Goal: Task Accomplishment & Management: Complete application form

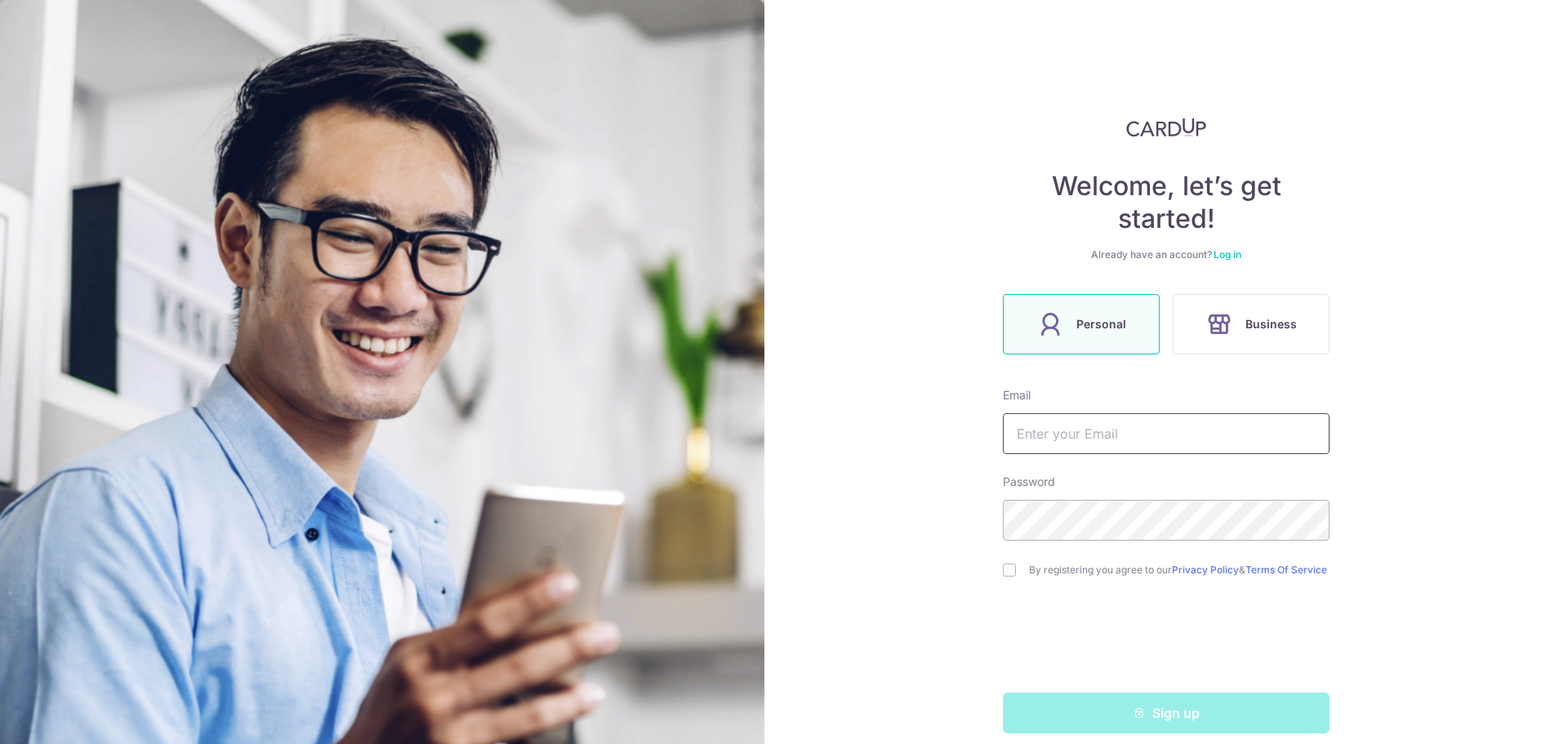
click at [1103, 440] on input "text" at bounding box center [1166, 433] width 326 height 41
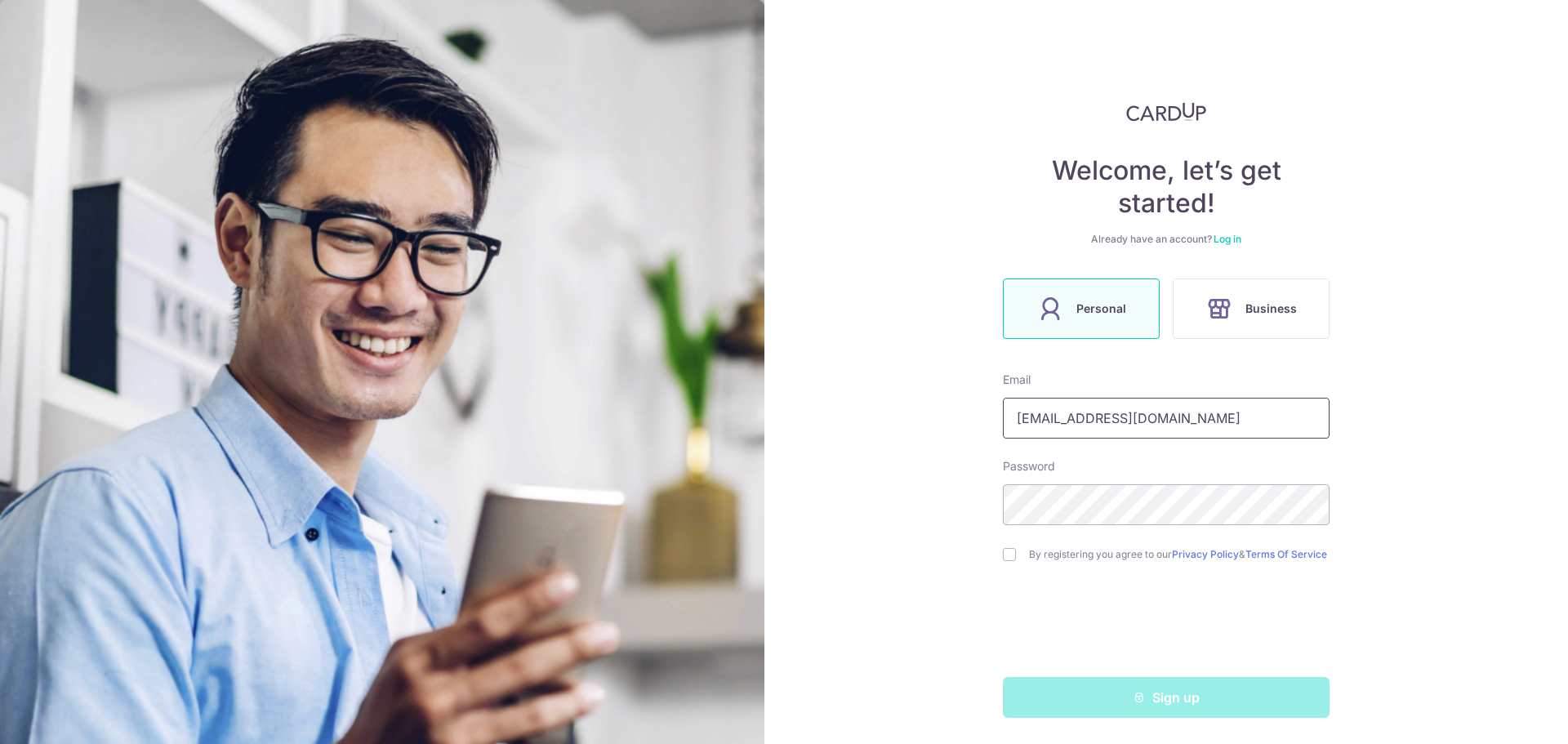
type input "[EMAIL_ADDRESS][DOMAIN_NAME]"
click at [1003, 551] on input "checkbox" at bounding box center [1009, 554] width 13 height 13
checkbox input "true"
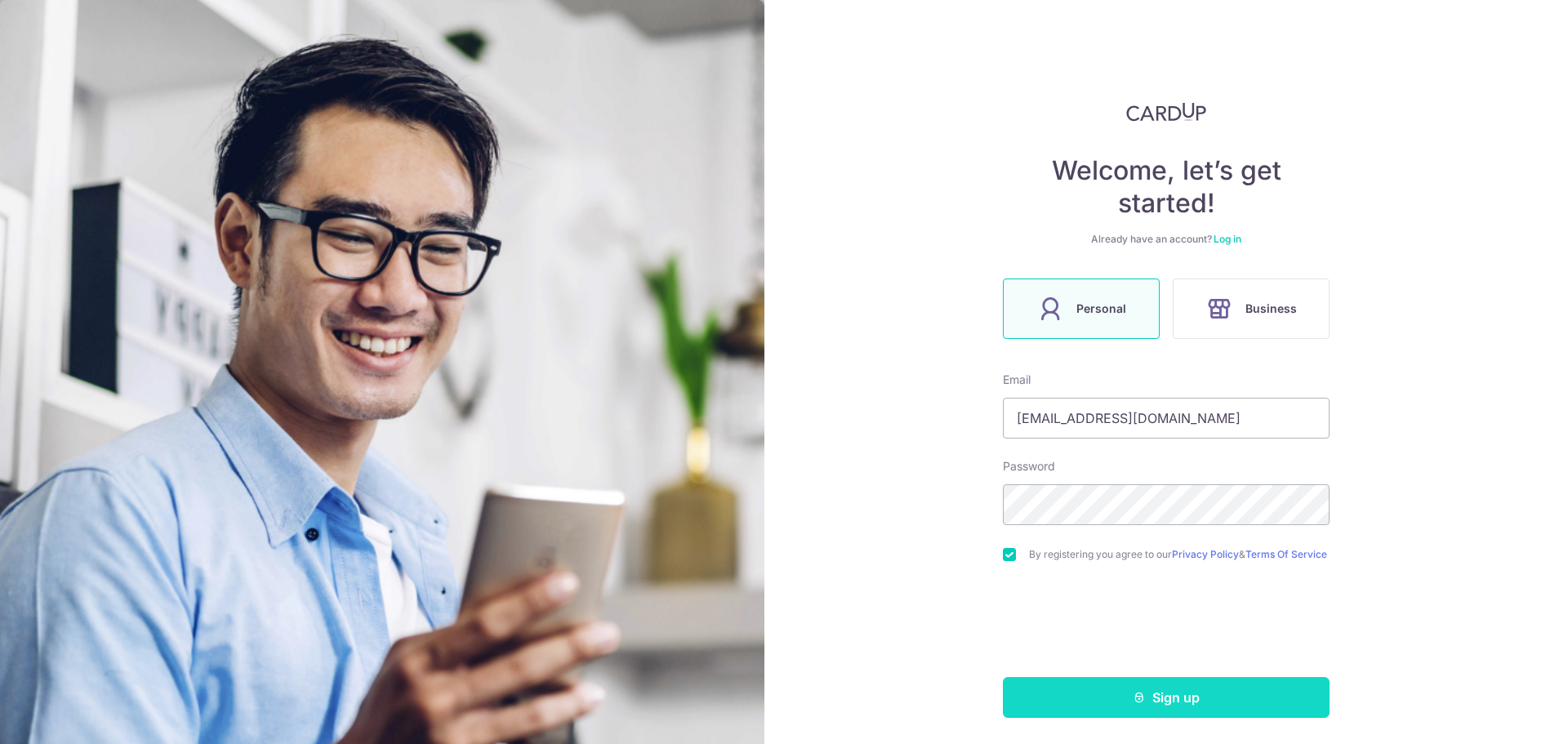
click at [1191, 710] on button "Sign up" at bounding box center [1166, 696] width 326 height 41
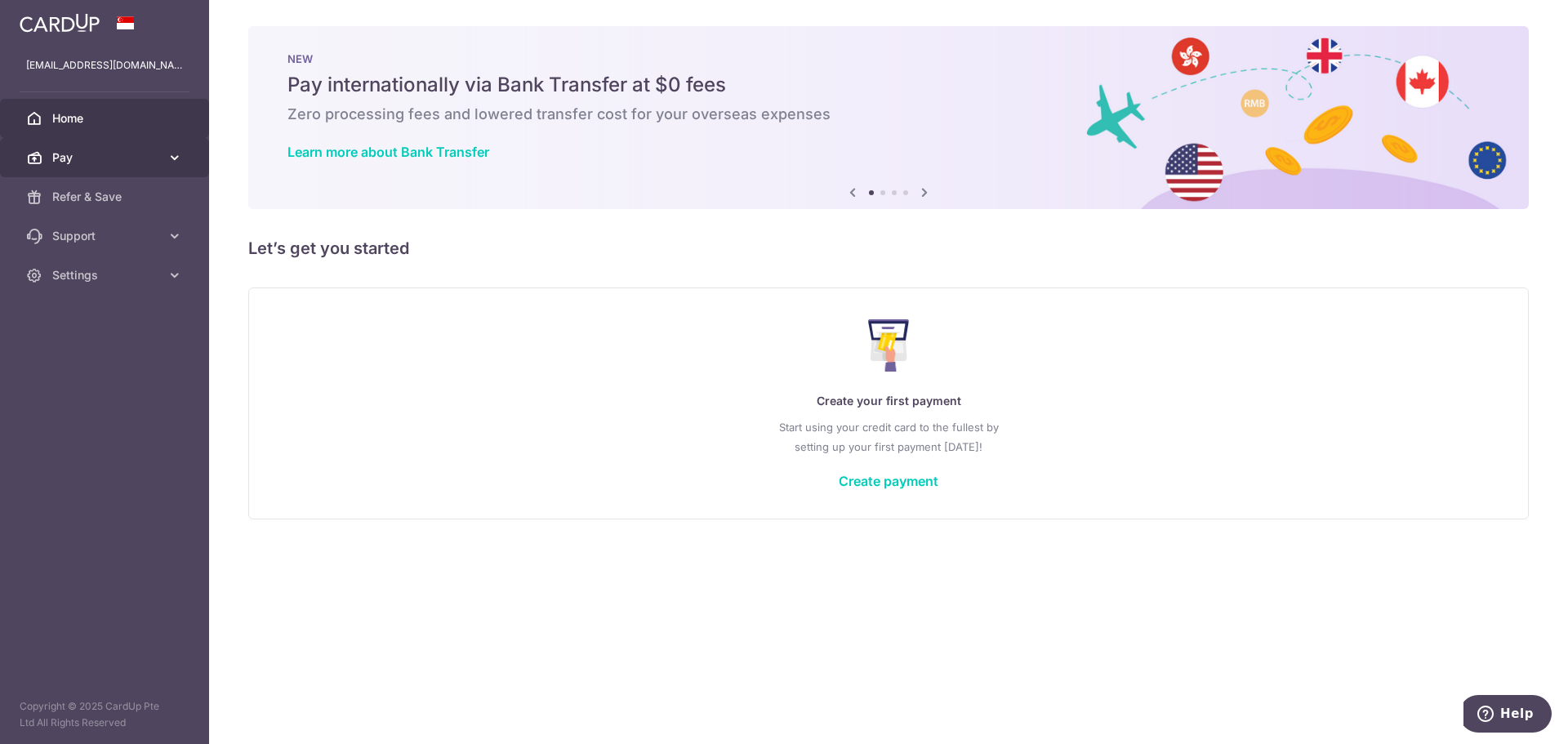
click at [164, 154] on link "Pay" at bounding box center [104, 157] width 209 height 39
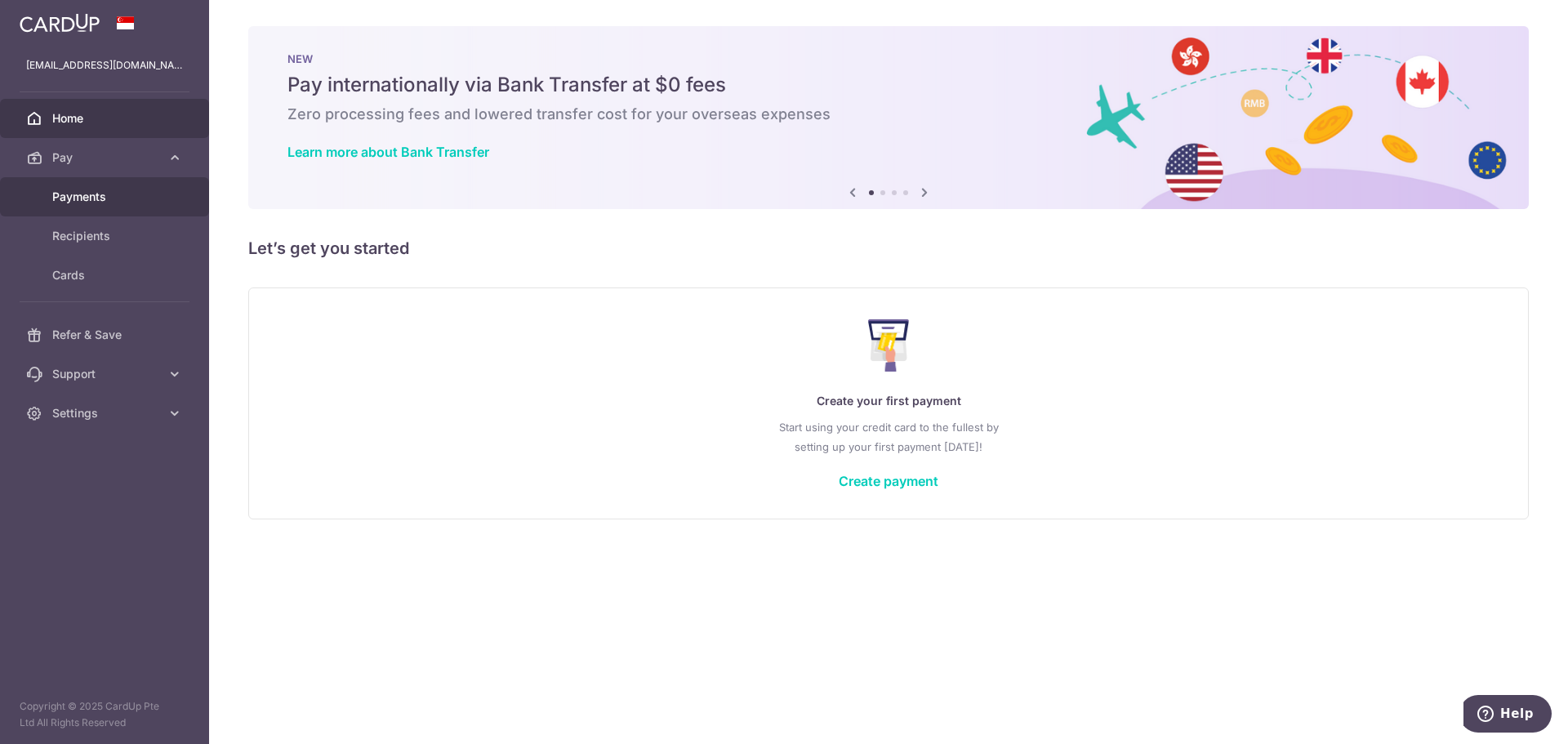
click at [126, 190] on span "Payments" at bounding box center [106, 197] width 108 height 16
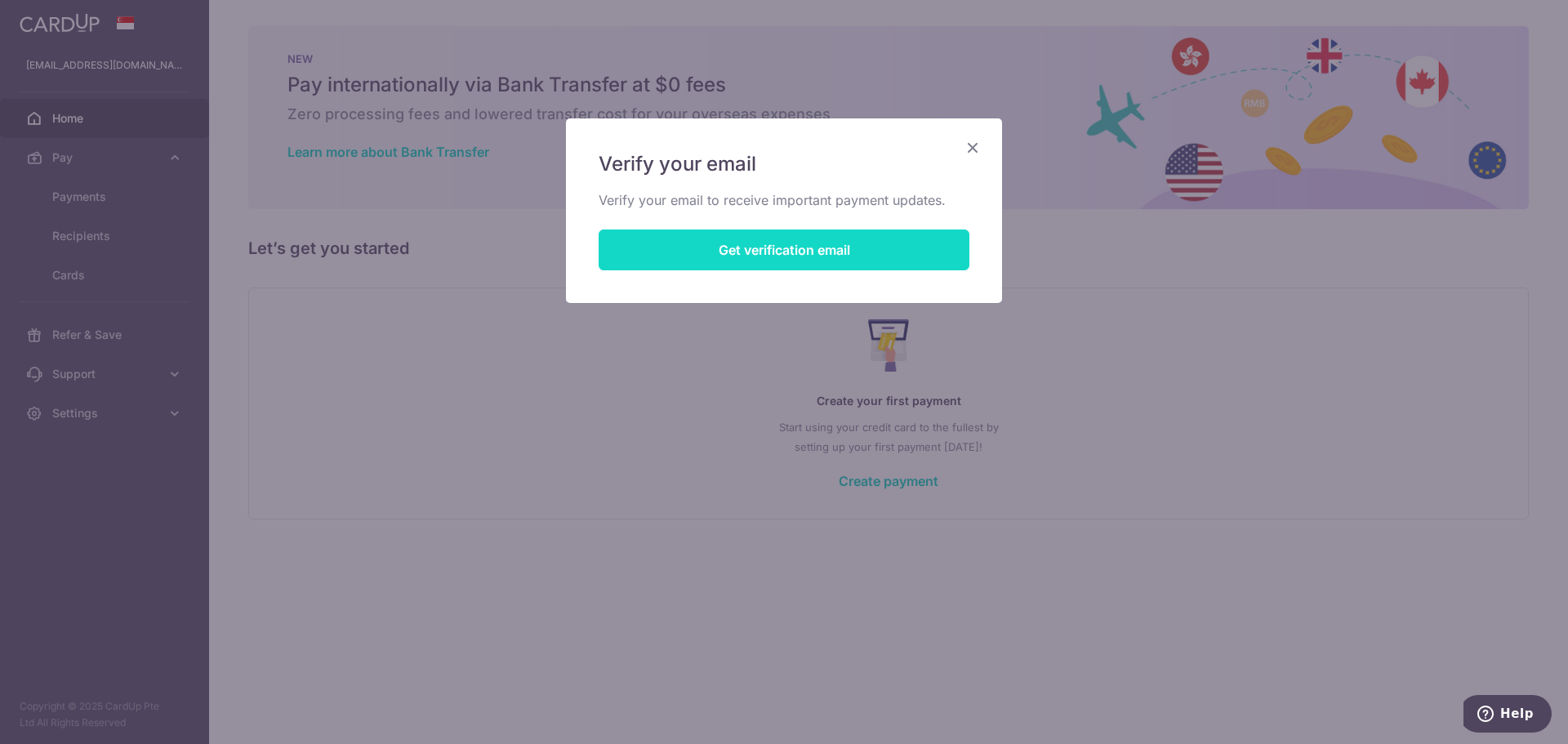
click at [854, 260] on button "Get verification email" at bounding box center [784, 250] width 371 height 41
